Goal: Register for event/course

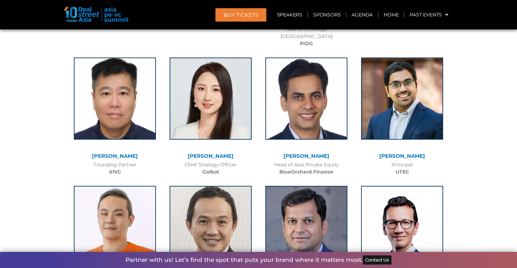
scroll to position [6572, 0]
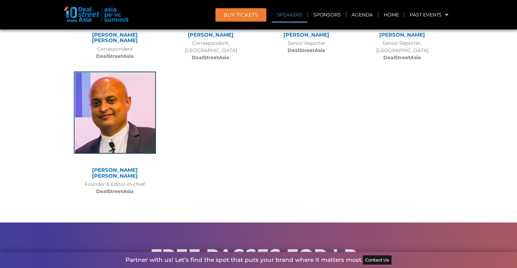
scroll to position [3034, 0]
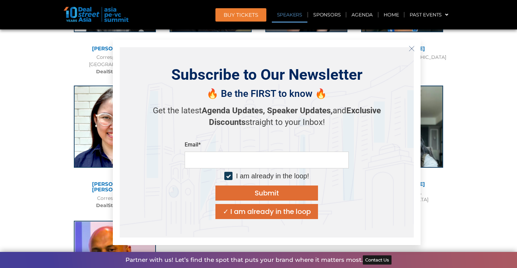
click at [413, 51] on icon "Close" at bounding box center [411, 48] width 6 height 6
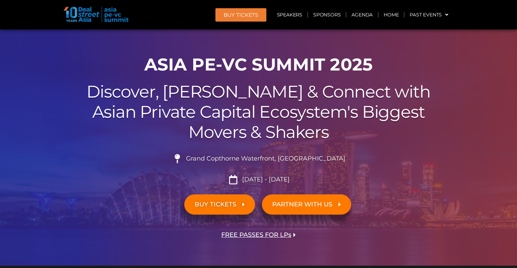
scroll to position [25, 0]
